Goal: Task Accomplishment & Management: Manage account settings

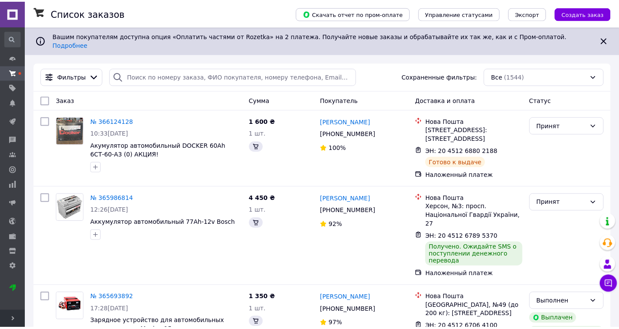
scroll to position [772, 0]
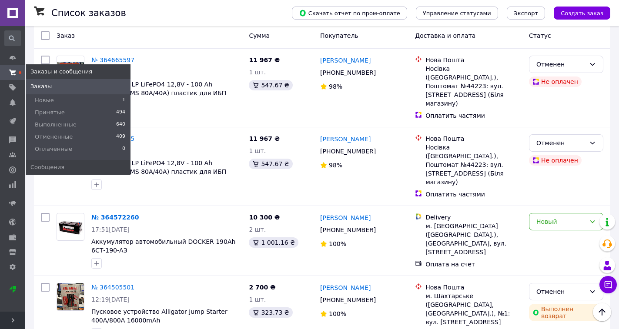
click at [17, 75] on span at bounding box center [12, 73] width 25 height 8
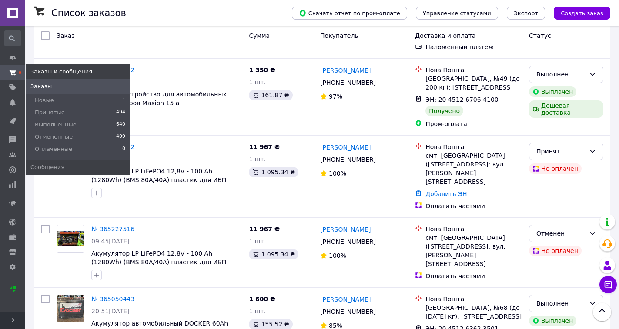
click at [37, 87] on span "Заказы" at bounding box center [40, 87] width 21 height 8
click at [47, 90] on span "Заказы" at bounding box center [40, 87] width 21 height 8
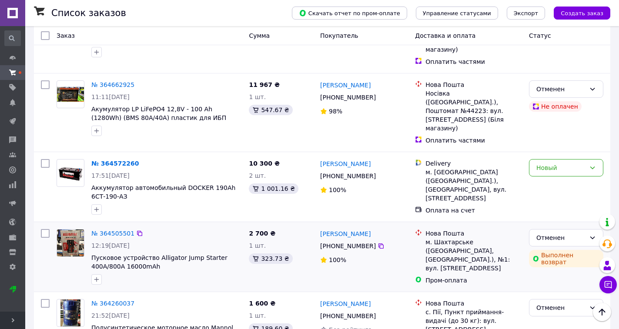
scroll to position [839, 0]
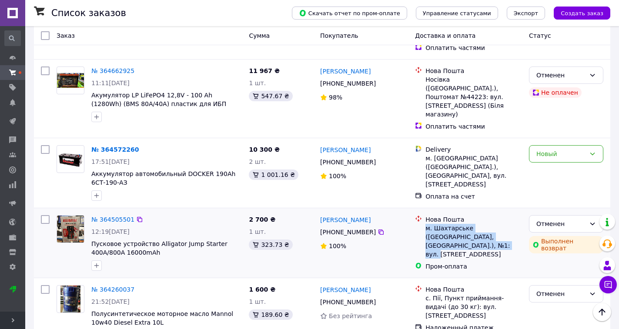
drag, startPoint x: 426, startPoint y: 161, endPoint x: 519, endPoint y: 172, distance: 93.3
click at [519, 224] on div "м. Шахтарське ([GEOGRAPHIC_DATA], [GEOGRAPHIC_DATA].), №1: вул. [STREET_ADDRESS]" at bounding box center [473, 241] width 97 height 35
drag, startPoint x: 519, startPoint y: 172, endPoint x: 481, endPoint y: 166, distance: 38.3
copy div "м. Шахтарське ([GEOGRAPHIC_DATA], [GEOGRAPHIC_DATA].), №1"
click at [370, 212] on div "[PERSON_NAME] [PHONE_NUMBER]%" at bounding box center [364, 243] width 95 height 63
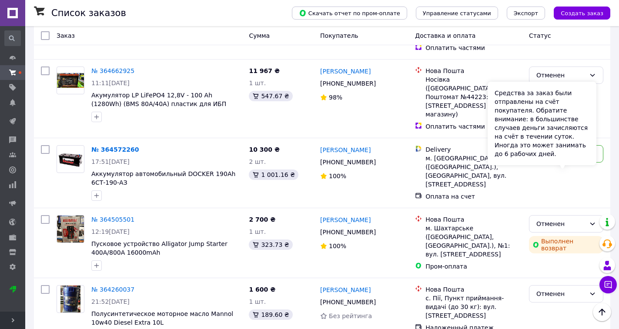
click at [583, 155] on div "Средства за заказ были отправлены на счёт покупателя. Обратите внимание: в боль…" at bounding box center [542, 124] width 109 height 84
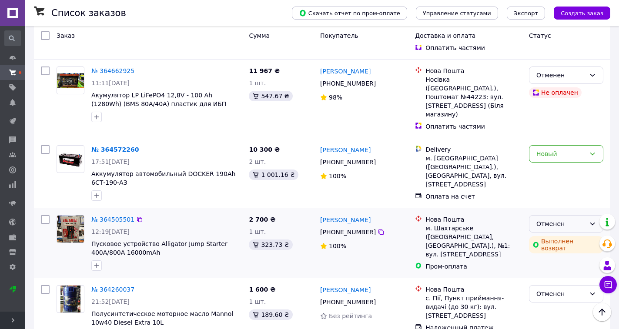
click at [600, 215] on div "Отменен" at bounding box center [566, 223] width 74 height 17
click at [384, 212] on div "[PERSON_NAME] [PHONE_NUMBER]%" at bounding box center [364, 243] width 95 height 63
click at [574, 219] on div "Отменен" at bounding box center [560, 224] width 49 height 10
click at [221, 259] on div at bounding box center [167, 266] width 154 height 14
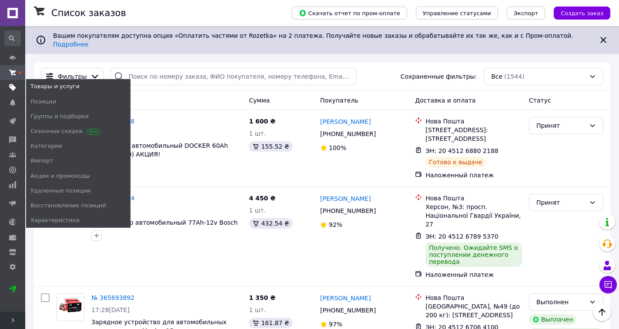
scroll to position [0, 0]
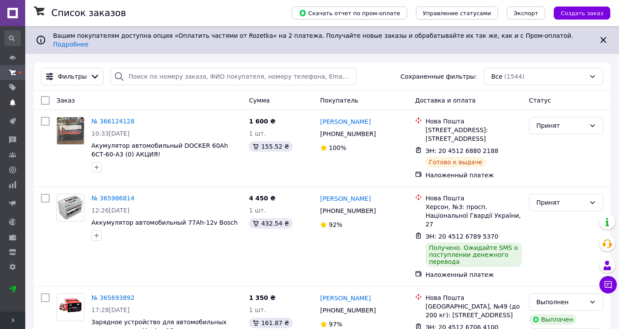
click at [14, 103] on use at bounding box center [13, 102] width 6 height 7
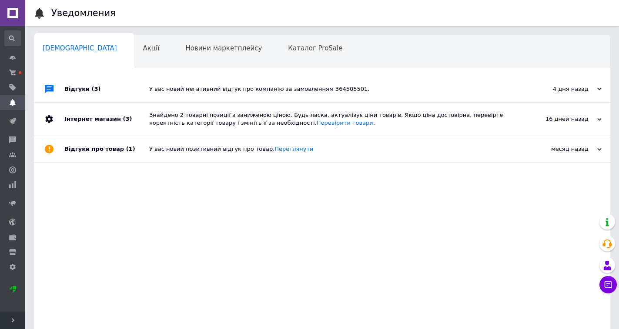
click at [13, 102] on use at bounding box center [13, 102] width 6 height 7
click at [176, 91] on div "У вас новий негативний відгук про компанію за замовленням 364505501." at bounding box center [331, 89] width 365 height 8
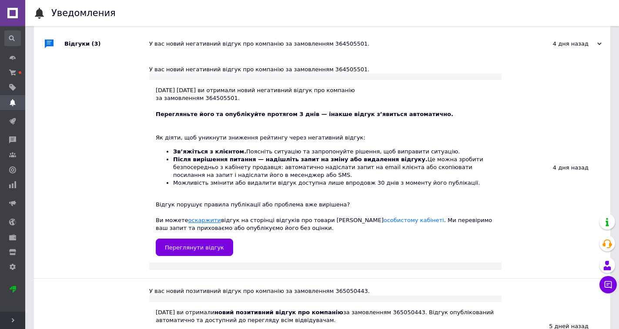
scroll to position [49, 0]
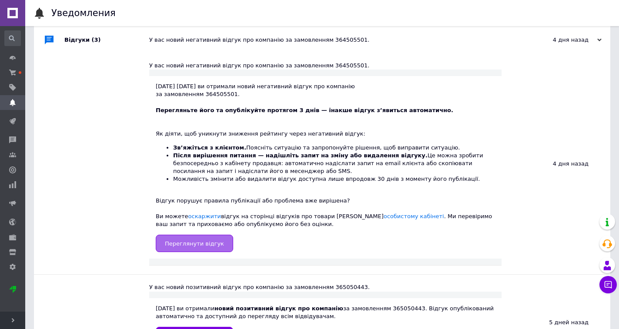
click at [182, 246] on span "Переглянути відгук" at bounding box center [194, 244] width 59 height 7
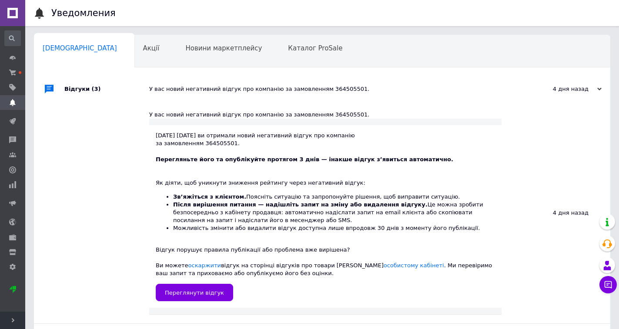
scroll to position [0, 0]
click at [143, 49] on span "Акції" at bounding box center [151, 48] width 17 height 8
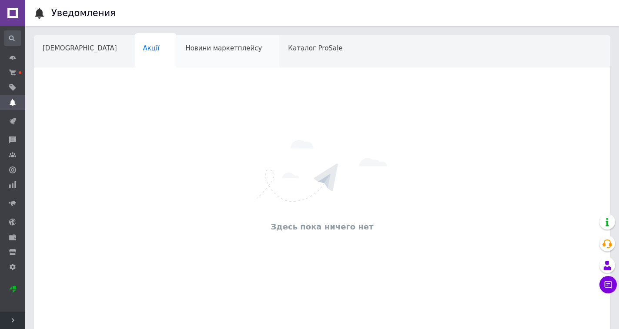
click at [185, 49] on span "Новини маркетплейсу" at bounding box center [223, 48] width 77 height 8
